Goal: Task Accomplishment & Management: Use online tool/utility

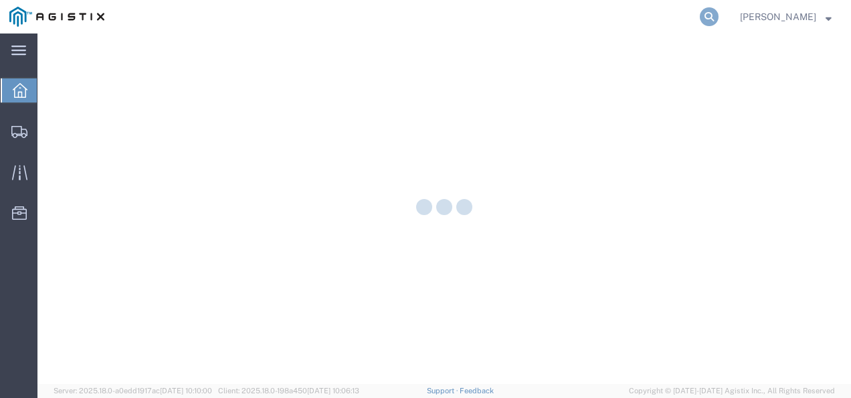
click at [719, 17] on icon at bounding box center [709, 16] width 19 height 19
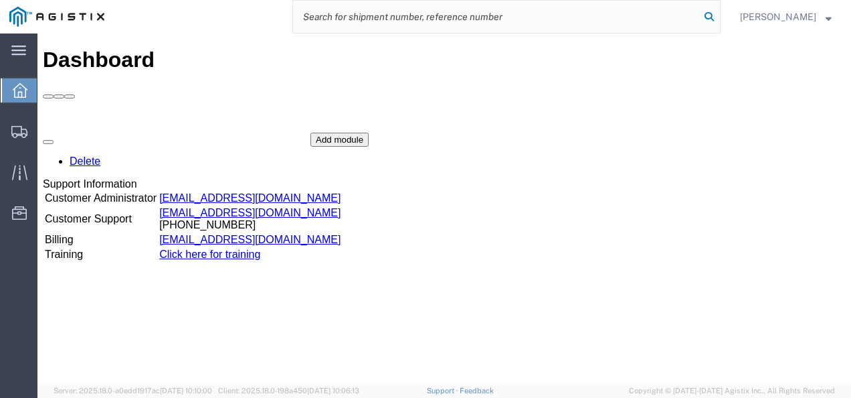
paste input "56712988"
type input "56712988"
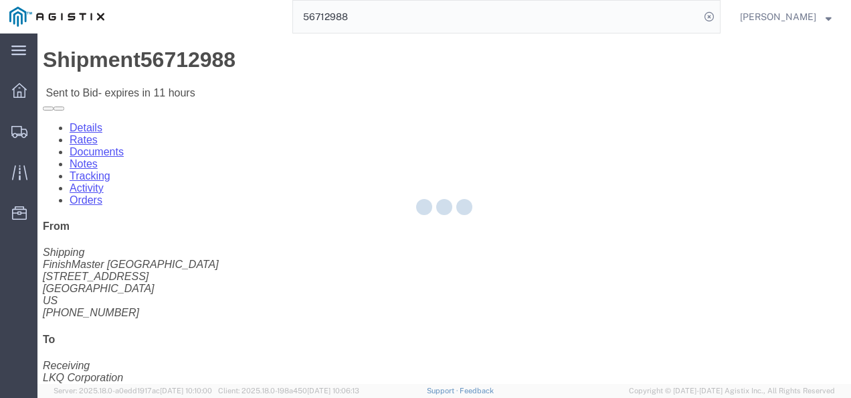
click at [374, 225] on div at bounding box center [444, 208] width 814 height 350
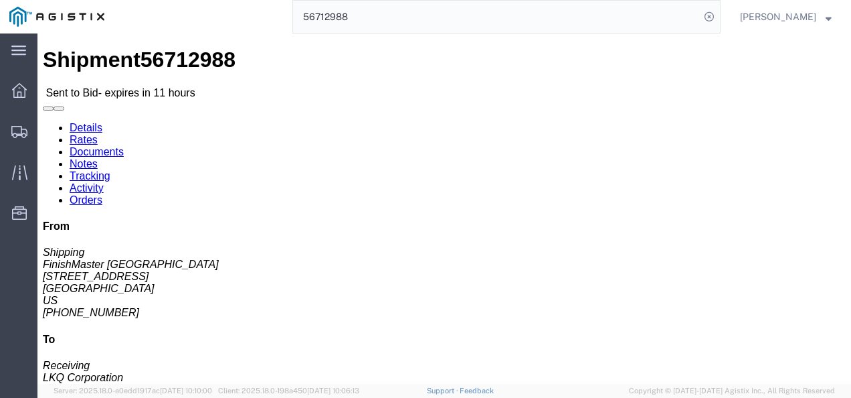
click link "Rates"
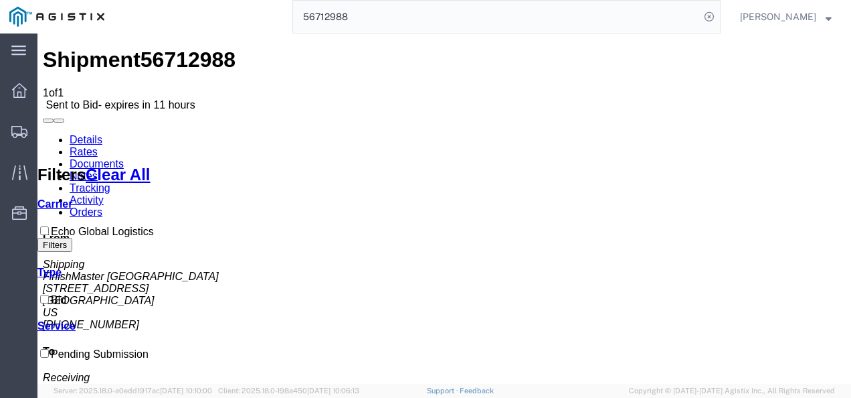
drag, startPoint x: 448, startPoint y: 183, endPoint x: 461, endPoint y: 182, distance: 12.1
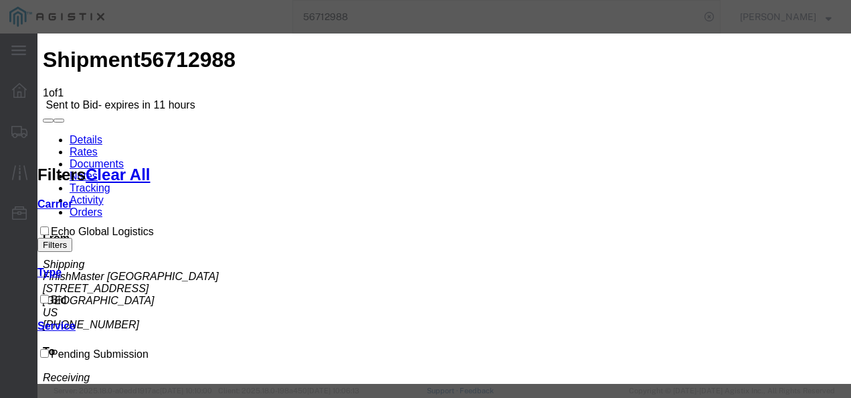
drag, startPoint x: 276, startPoint y: 151, endPoint x: 276, endPoint y: 164, distance: 12.7
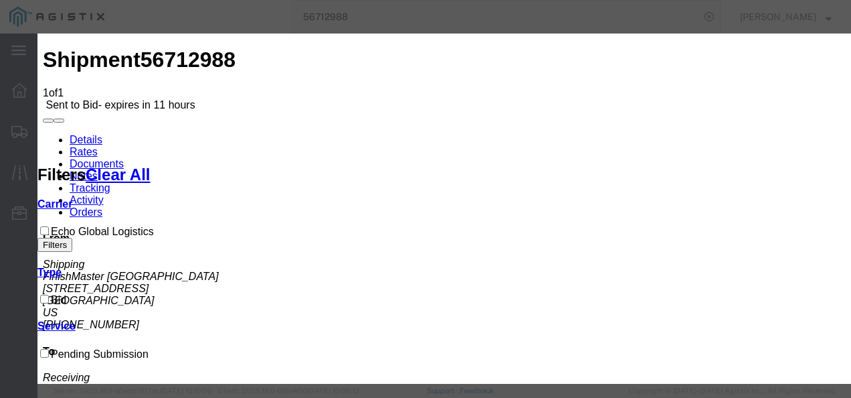
select select "4622"
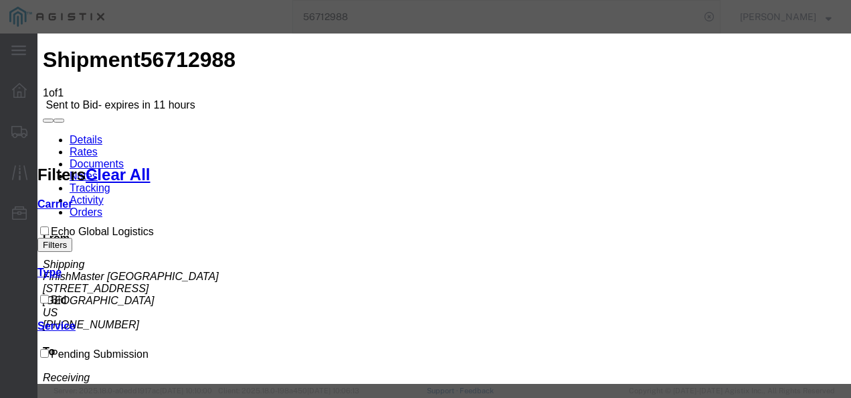
select select "13989"
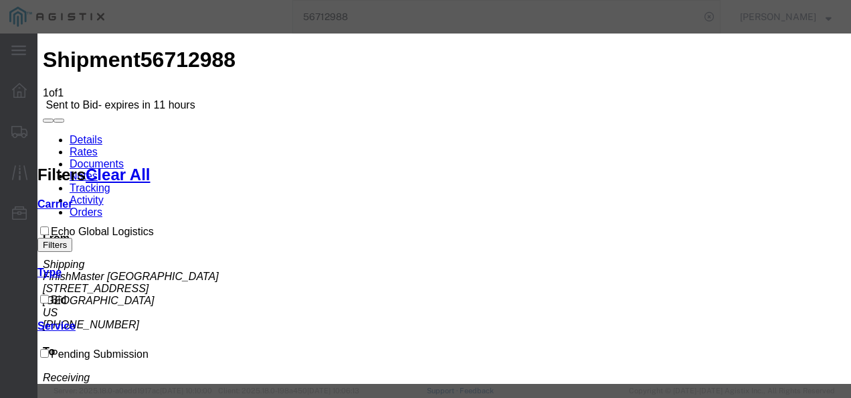
scroll to position [67, 0]
type input "tzZ"
checkbox input "true"
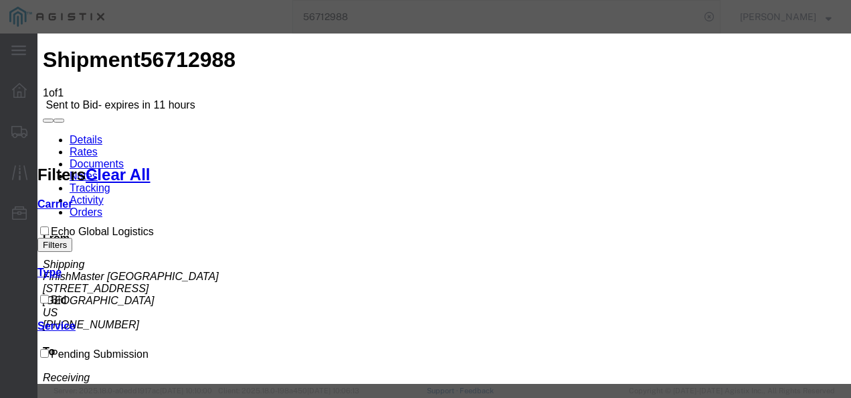
type input "1975"
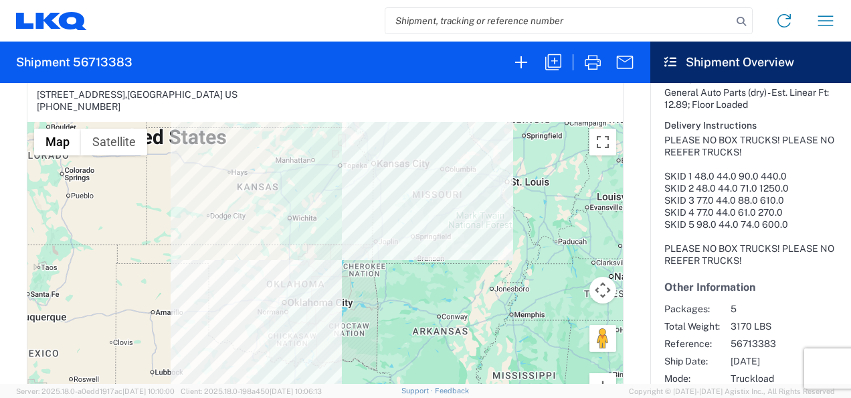
scroll to position [402, 0]
